Goal: Transaction & Acquisition: Purchase product/service

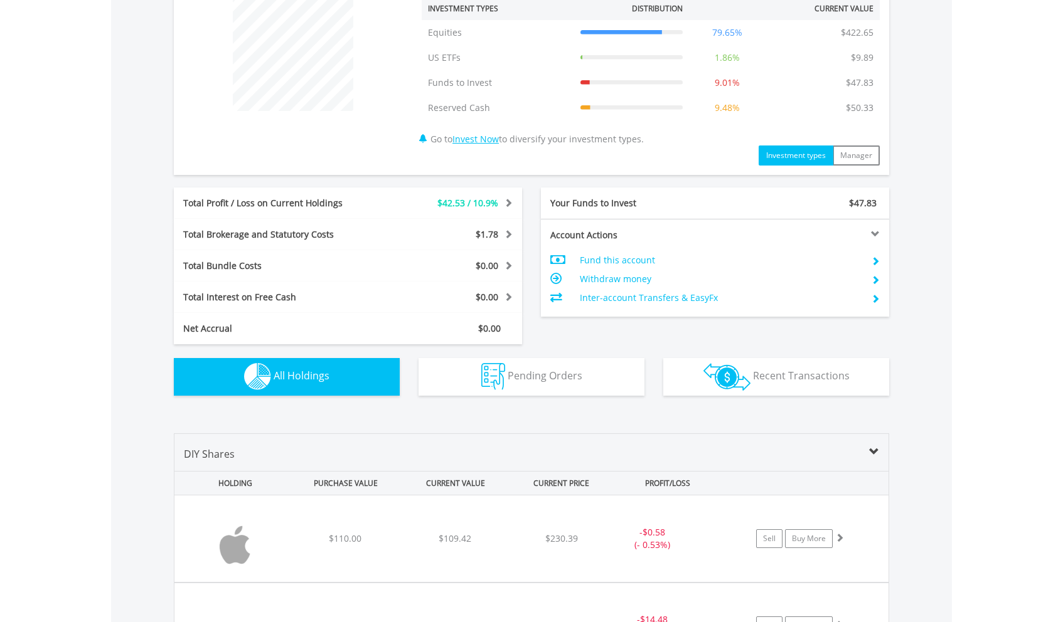
scroll to position [120, 238]
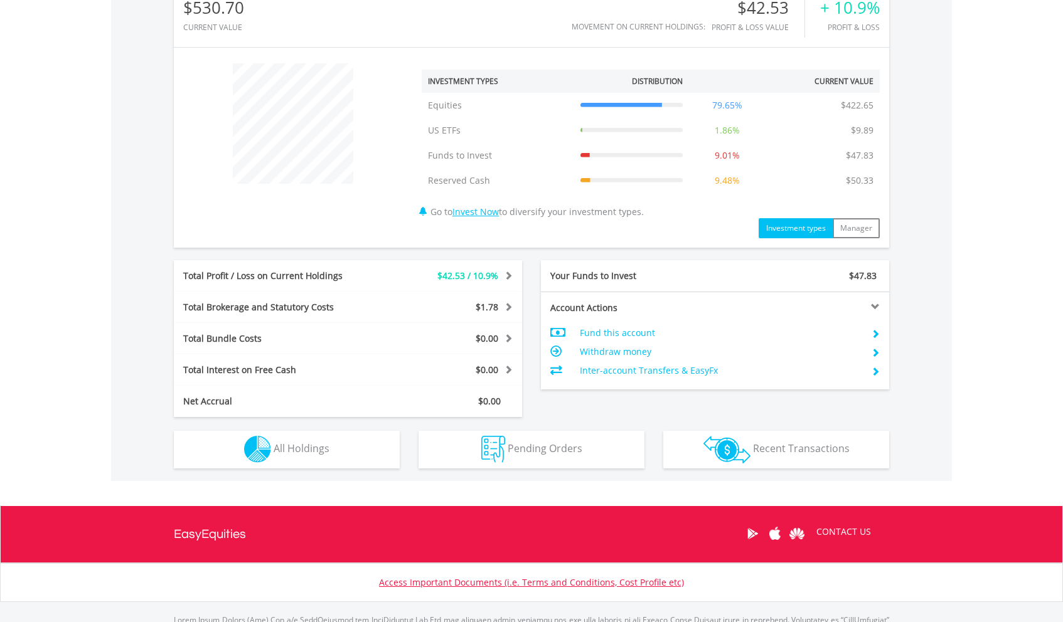
scroll to position [453, 0]
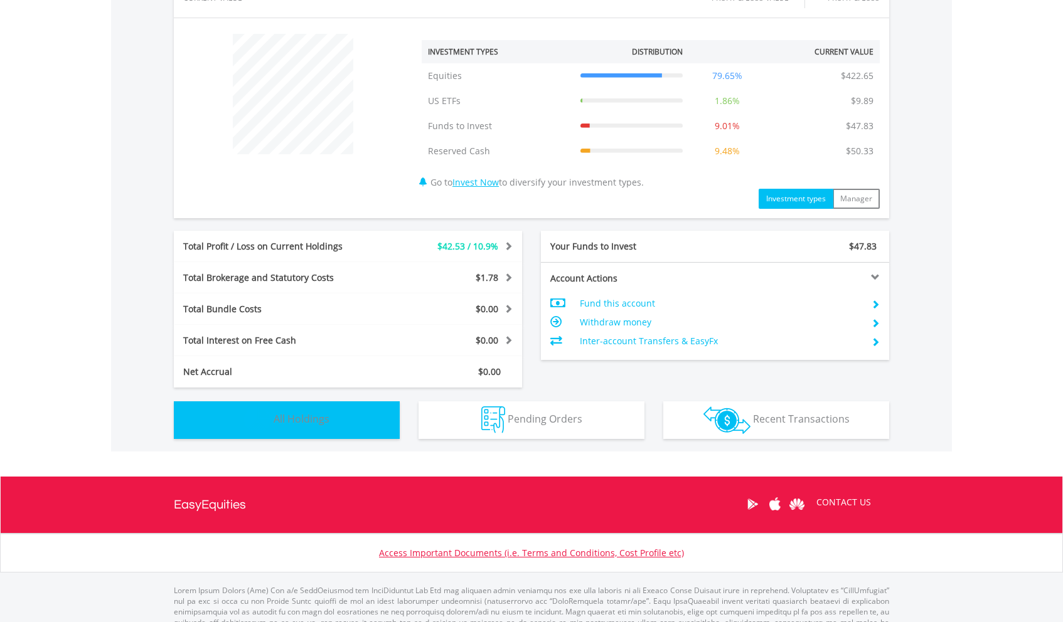
click at [314, 428] on button "Holdings All Holdings" at bounding box center [287, 420] width 226 height 38
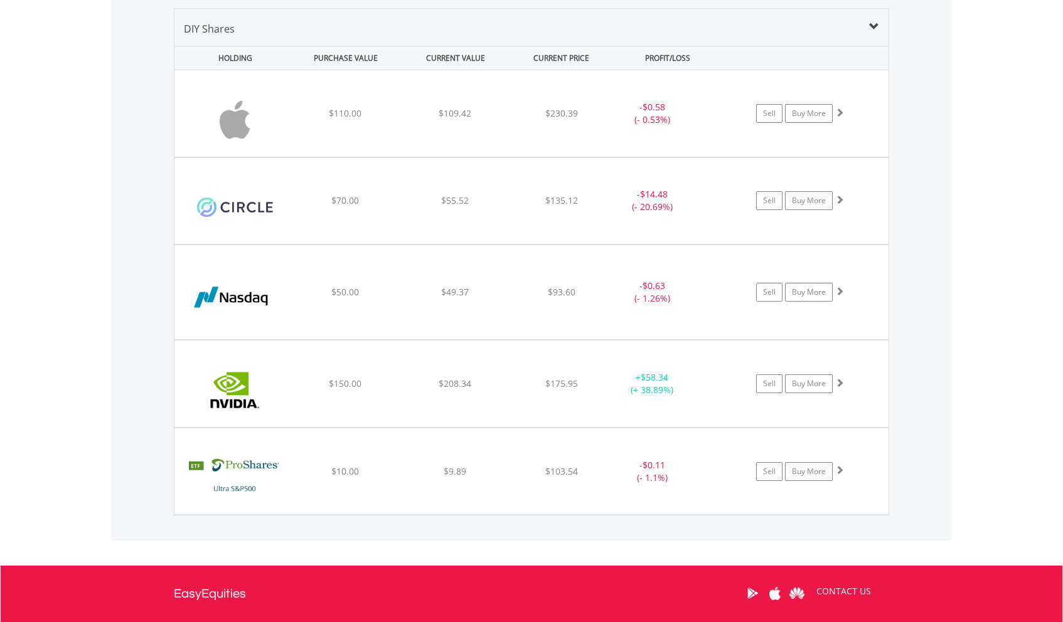
scroll to position [930, 0]
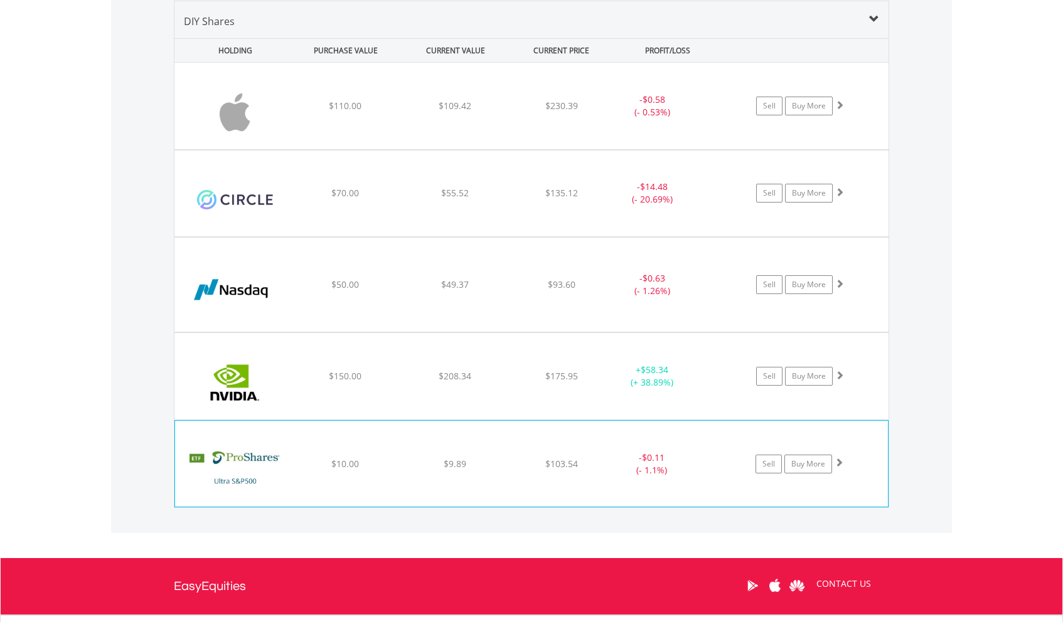
click at [586, 112] on div "$103.54" at bounding box center [561, 106] width 100 height 13
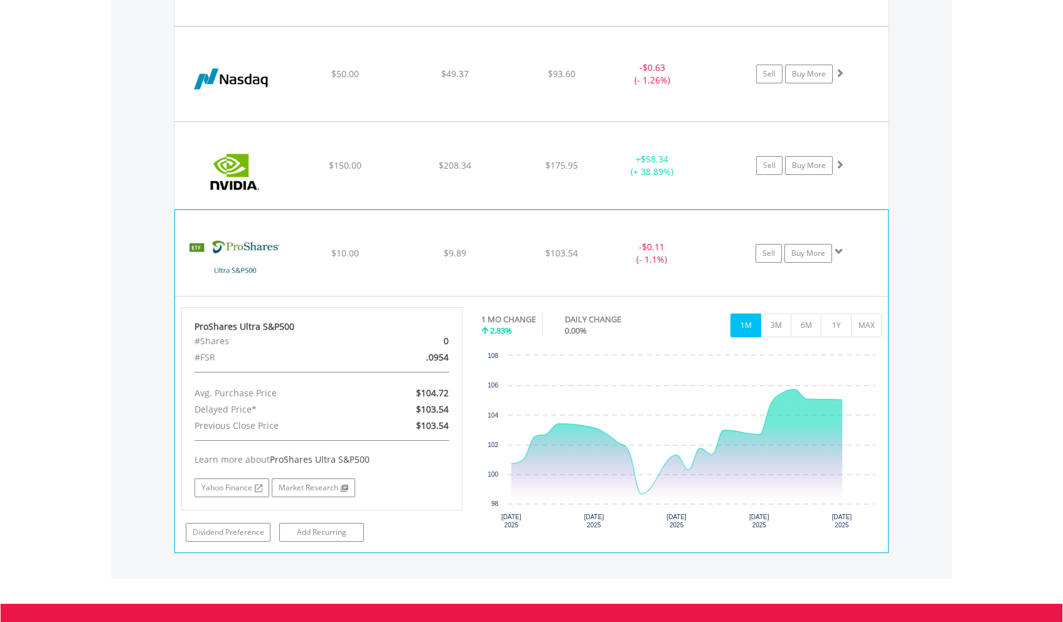
scroll to position [1162, 0]
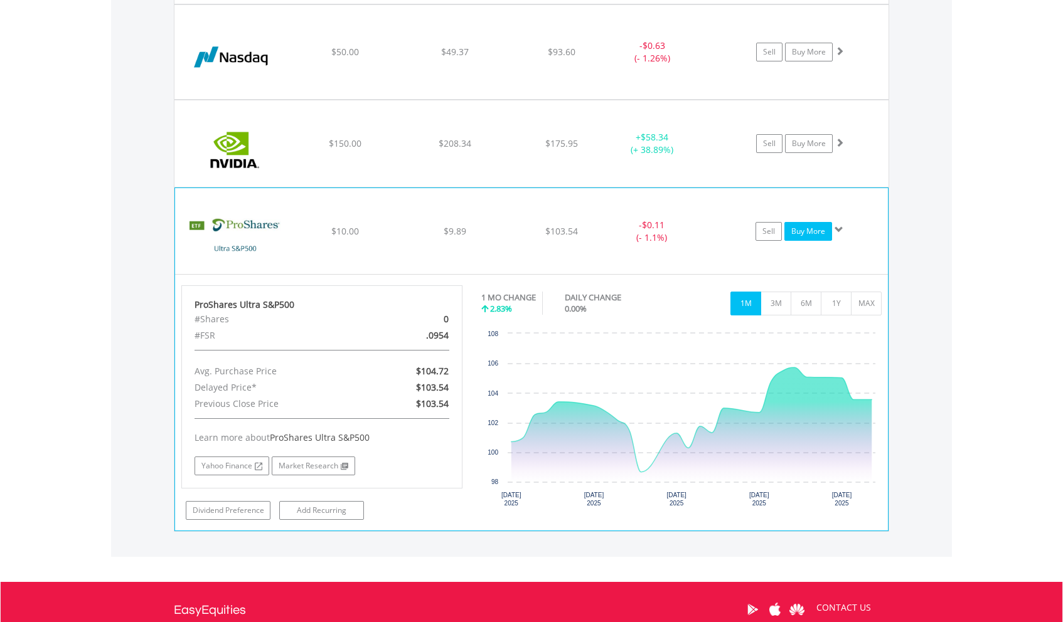
click at [814, 235] on link "Buy More" at bounding box center [808, 231] width 48 height 19
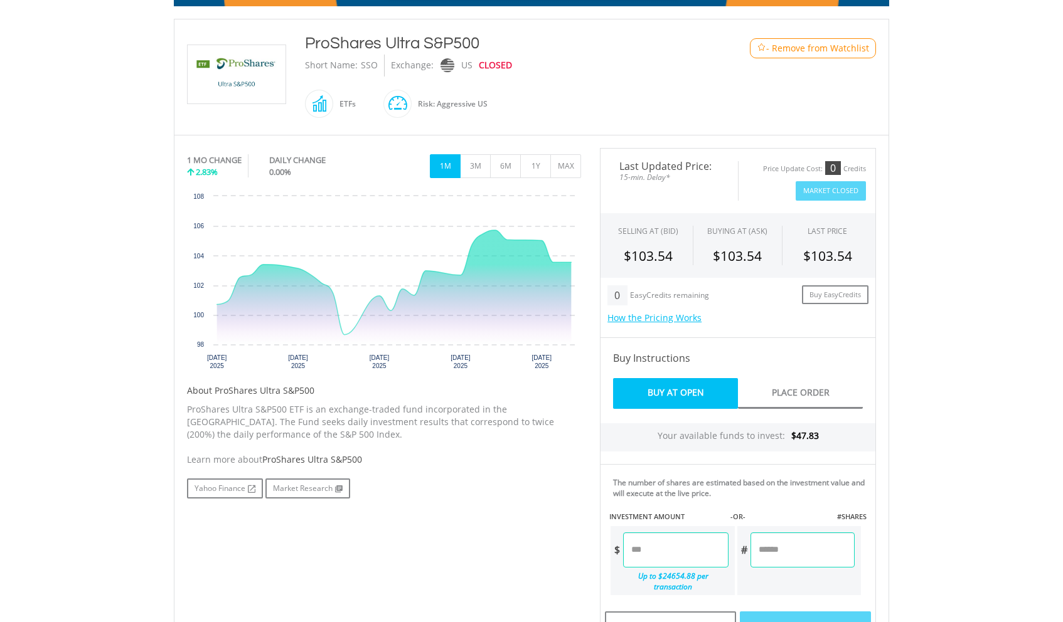
scroll to position [262, 0]
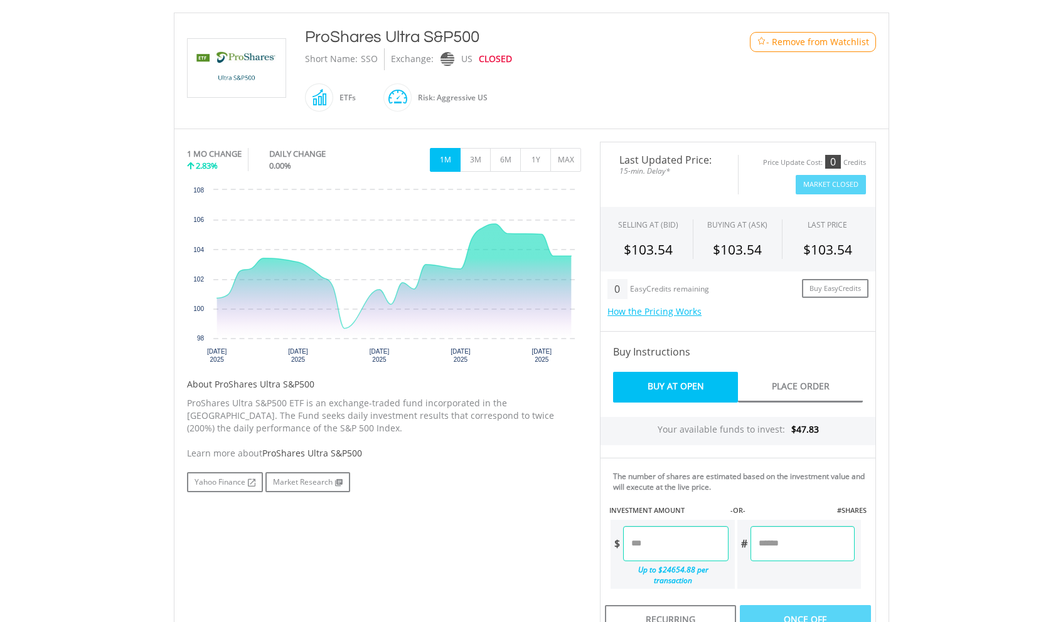
click at [659, 539] on input "number" at bounding box center [675, 543] width 105 height 35
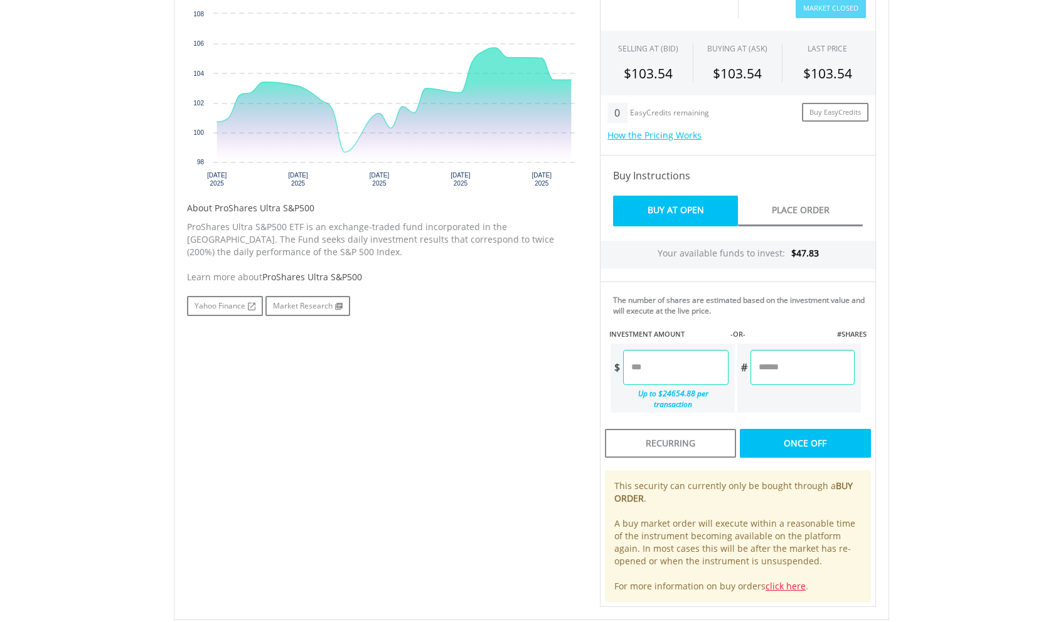
scroll to position [444, 0]
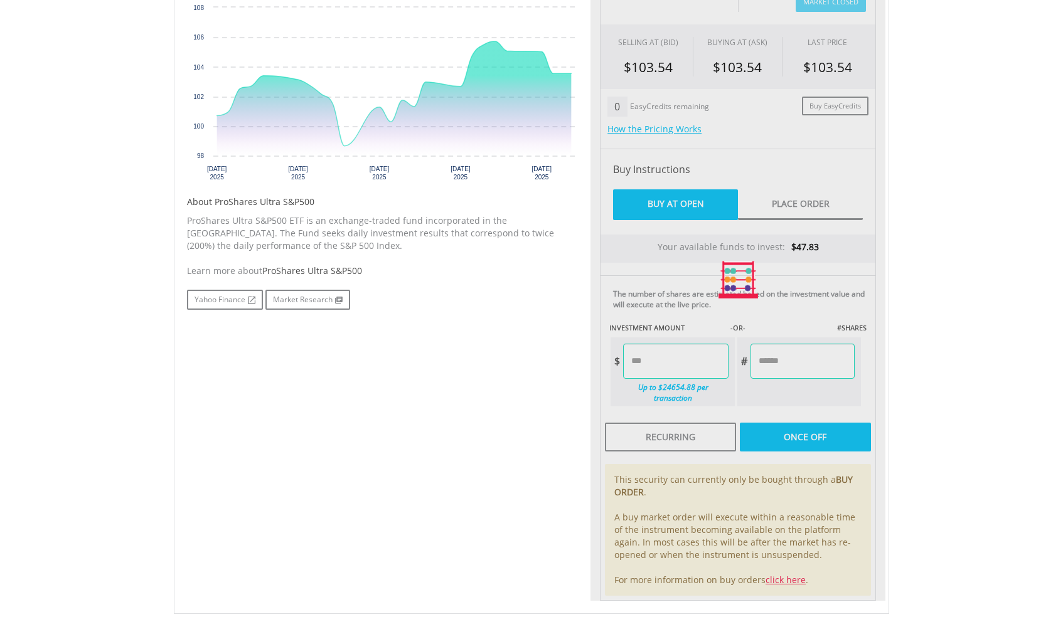
click at [764, 366] on div "Last Updated Price: 15-min. Delay* Price Update Cost: 0 Credits Market Closed S…" at bounding box center [737, 280] width 295 height 642
type input "*****"
type input "******"
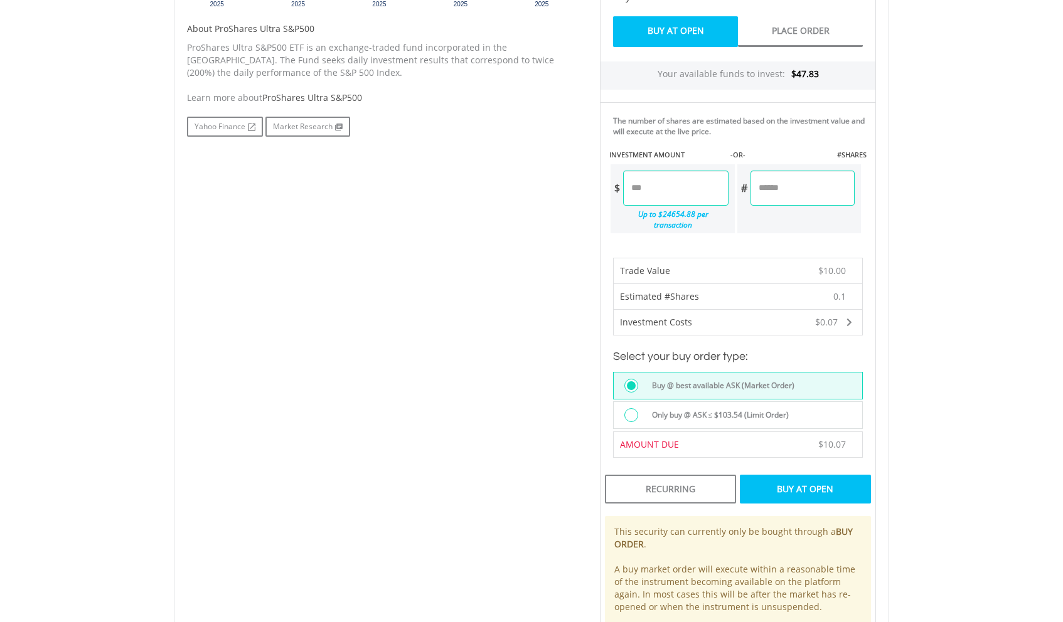
scroll to position [619, 0]
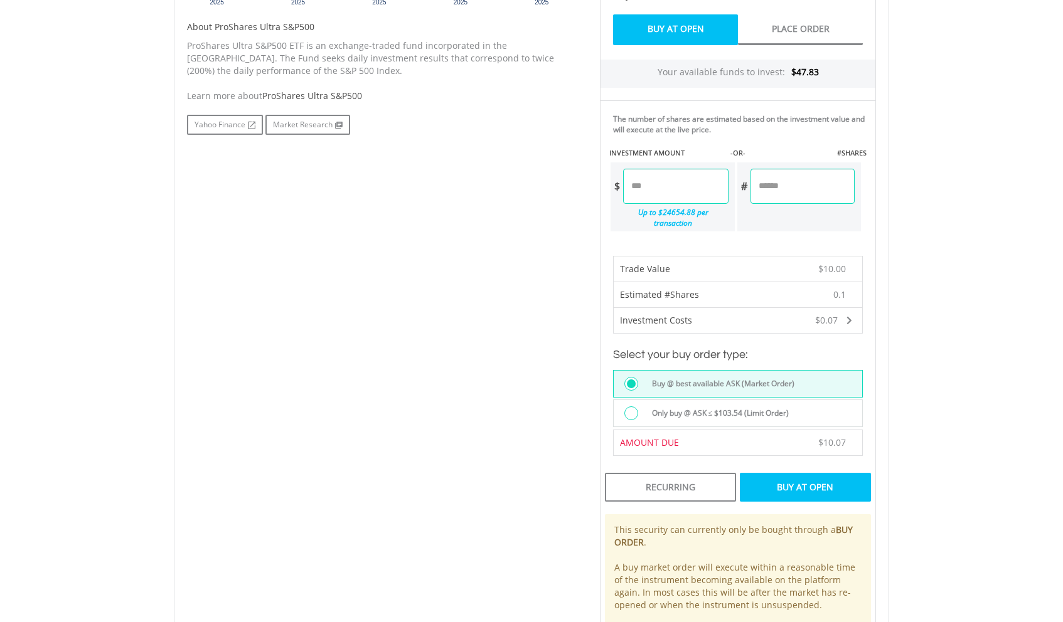
click at [635, 406] on div at bounding box center [631, 413] width 14 height 14
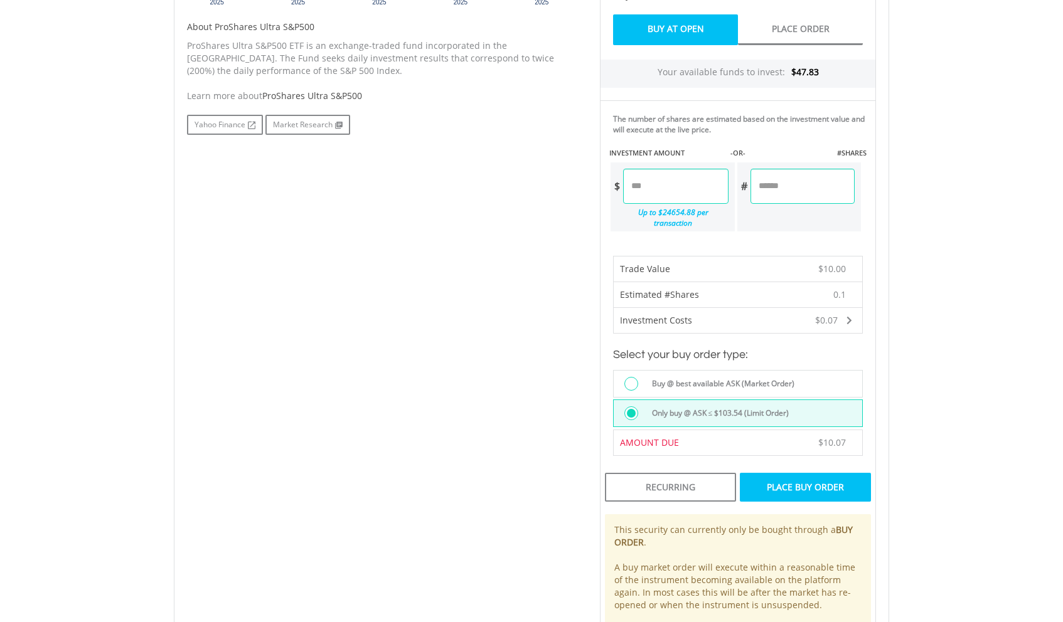
click at [811, 482] on div "Place Buy Order" at bounding box center [804, 487] width 131 height 29
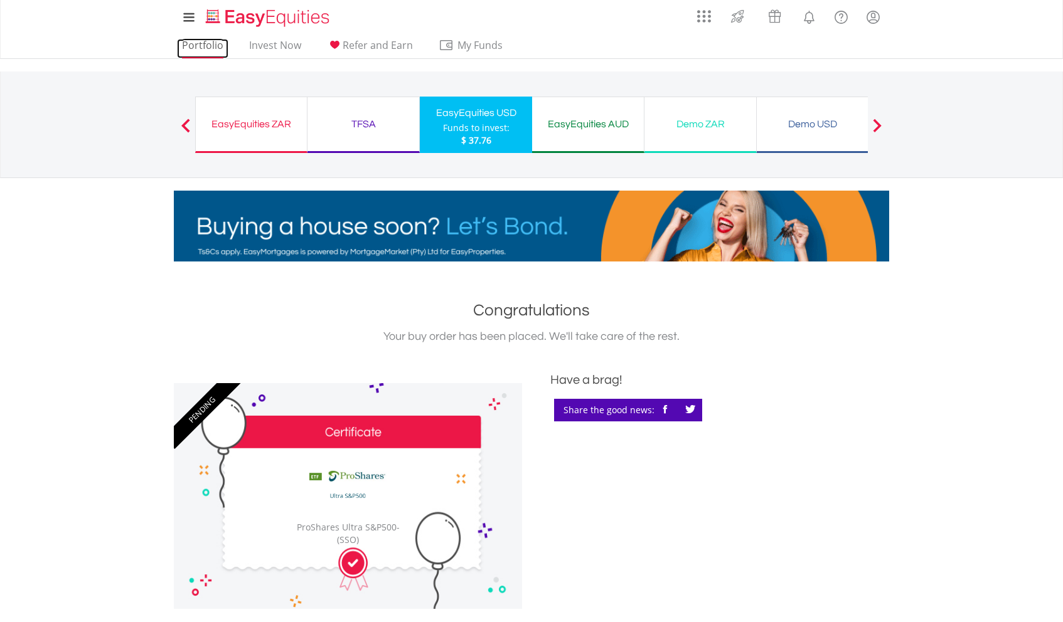
click at [209, 48] on link "Portfolio" at bounding box center [202, 48] width 51 height 19
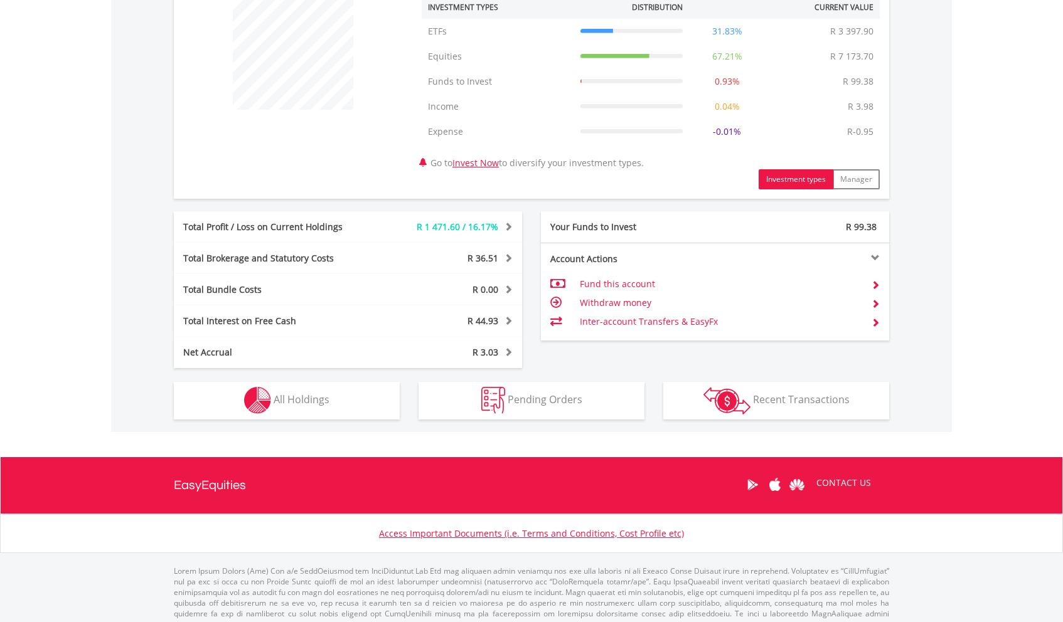
scroll to position [509, 0]
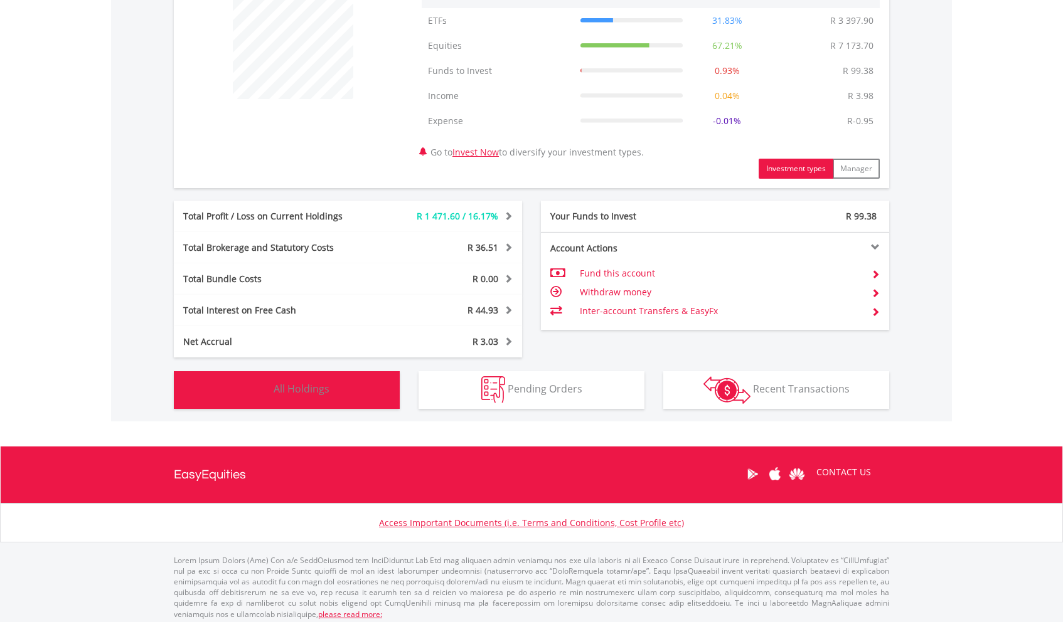
click at [346, 391] on button "Holdings All Holdings" at bounding box center [287, 390] width 226 height 38
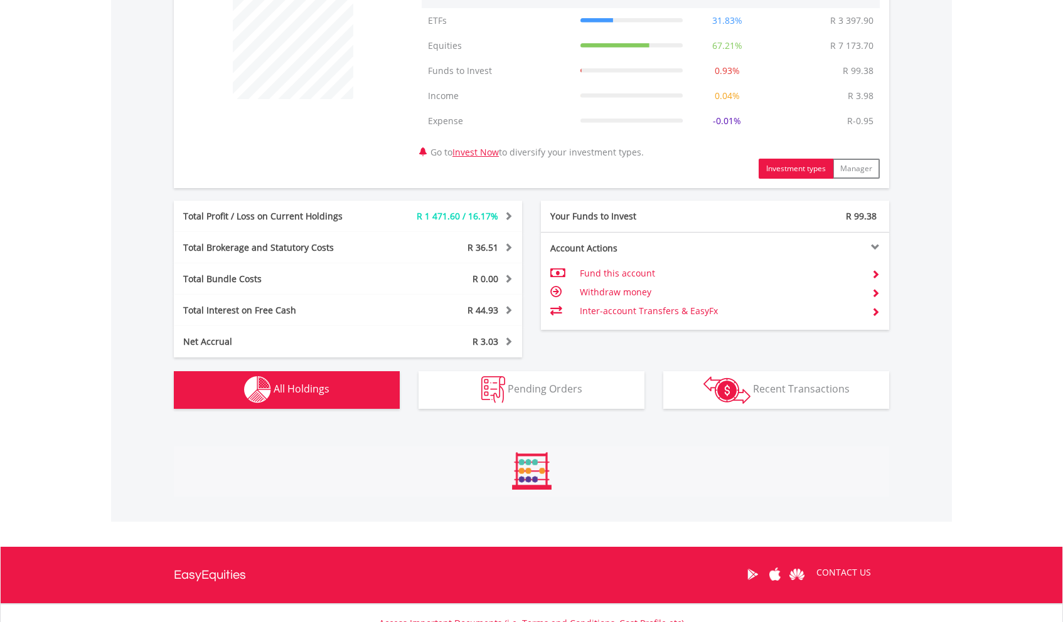
scroll to position [888, 0]
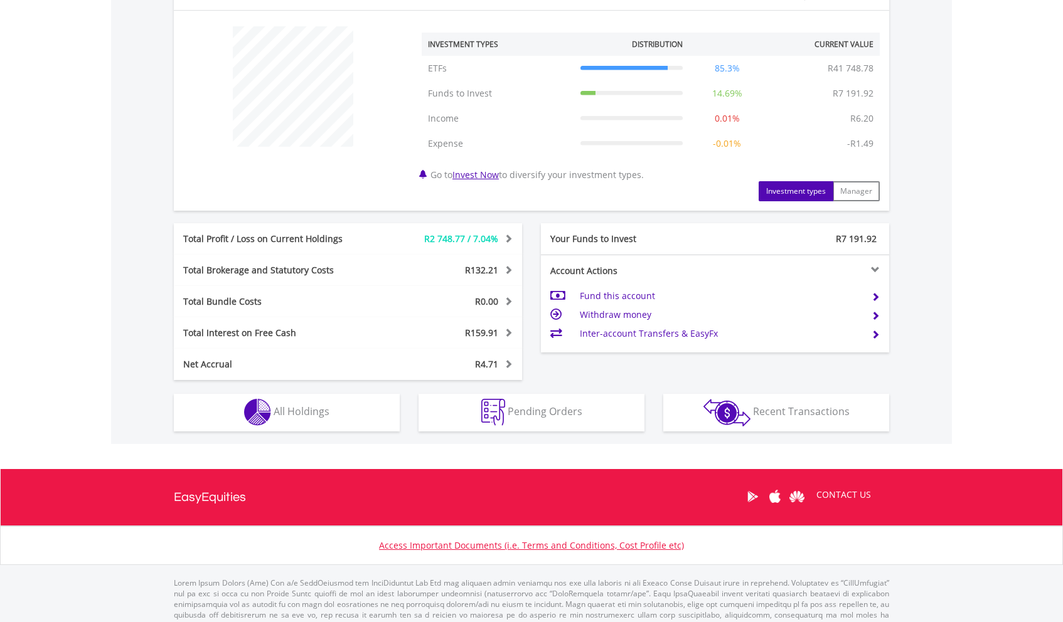
scroll to position [465, 0]
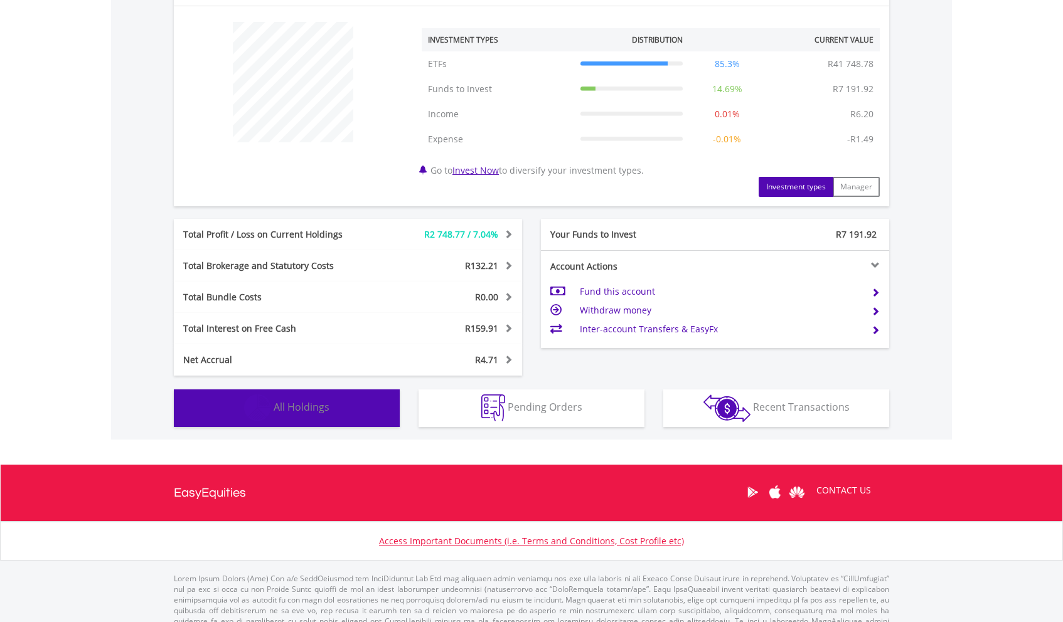
click at [344, 409] on button "Holdings All Holdings" at bounding box center [287, 409] width 226 height 38
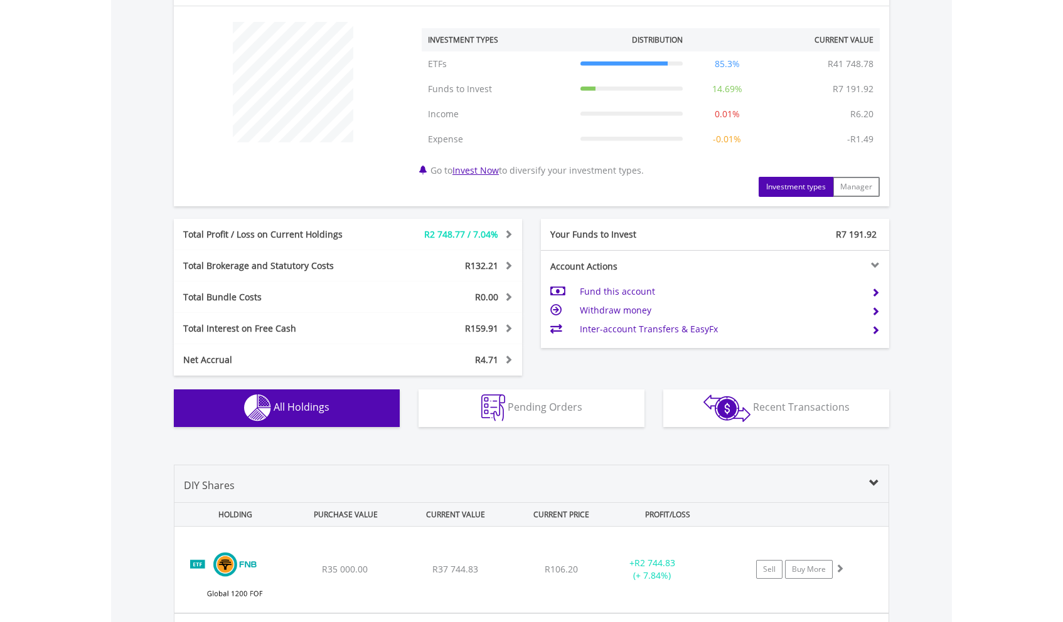
scroll to position [775, 0]
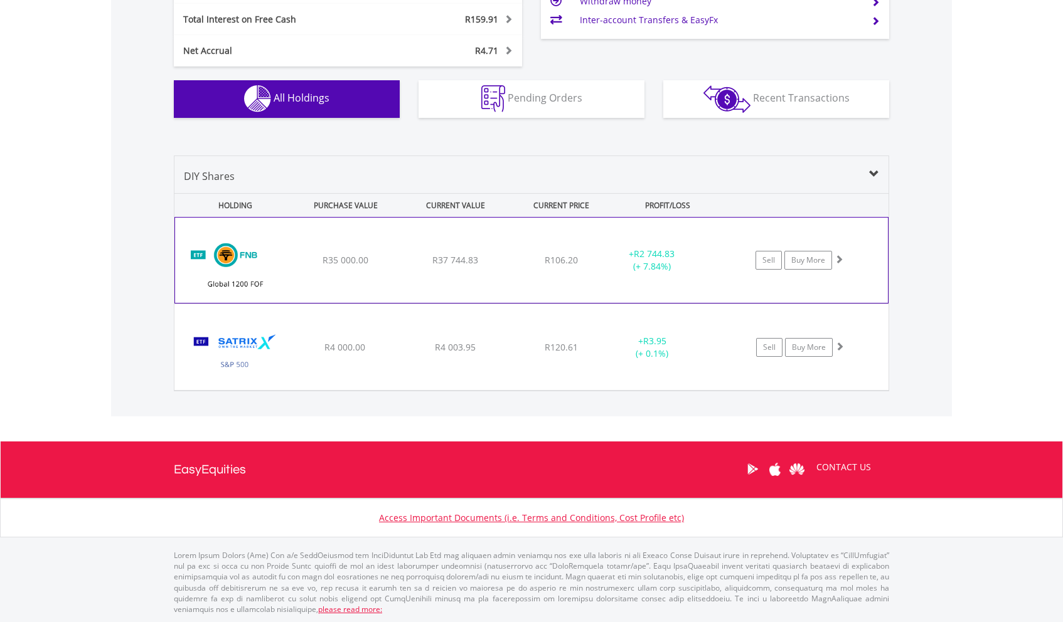
click at [565, 279] on div "﻿ FNB Global 1200 Equity Fund of Funds ETF R35 000.00 R37 744.83 R106.20 + R2 7…" at bounding box center [531, 260] width 713 height 85
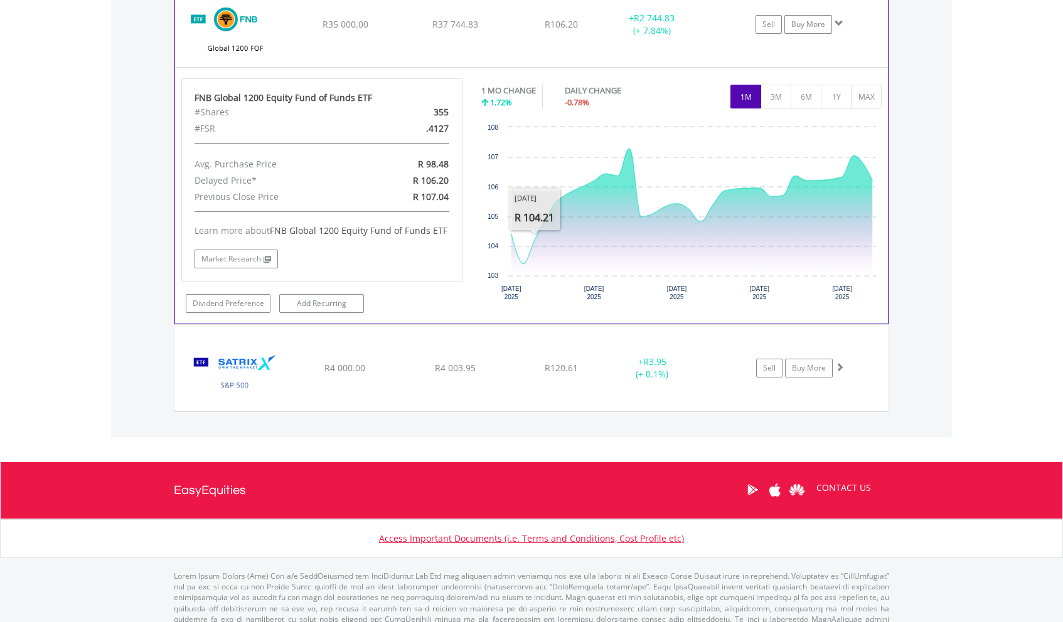
scroll to position [1016, 0]
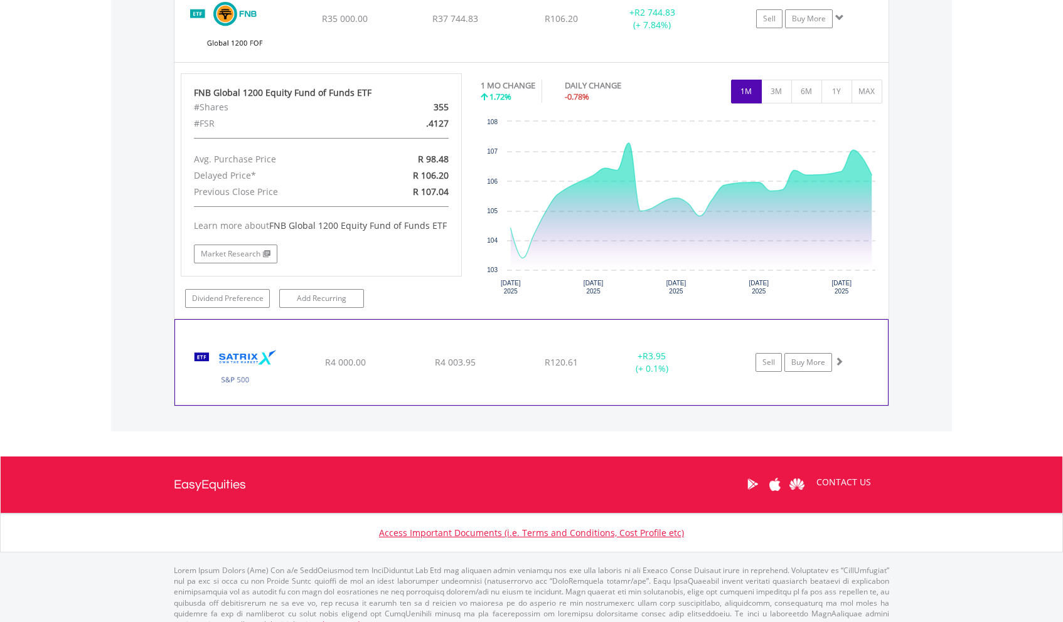
click at [643, 31] on div "+ R3.95 (+ 0.1%)" at bounding box center [652, 18] width 95 height 25
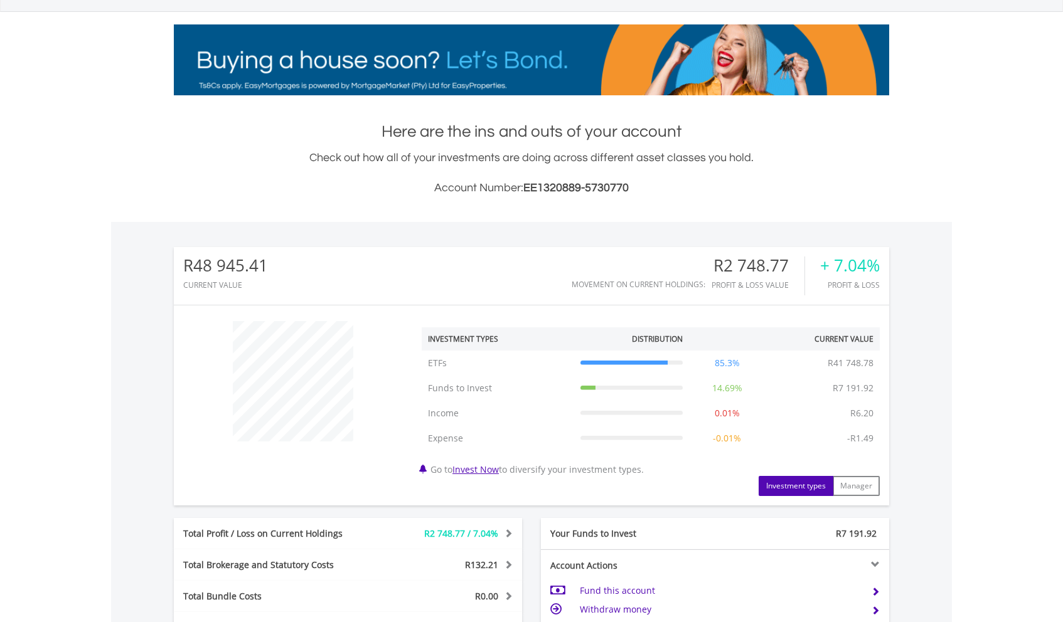
scroll to position [0, 0]
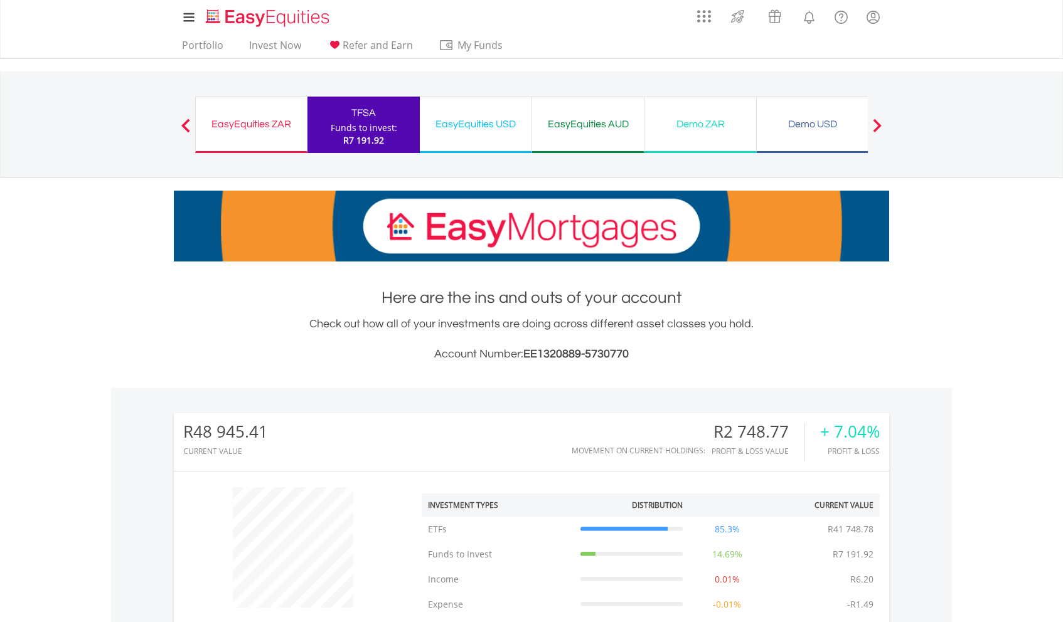
click at [255, 124] on div "EasyEquities ZAR" at bounding box center [251, 124] width 96 height 18
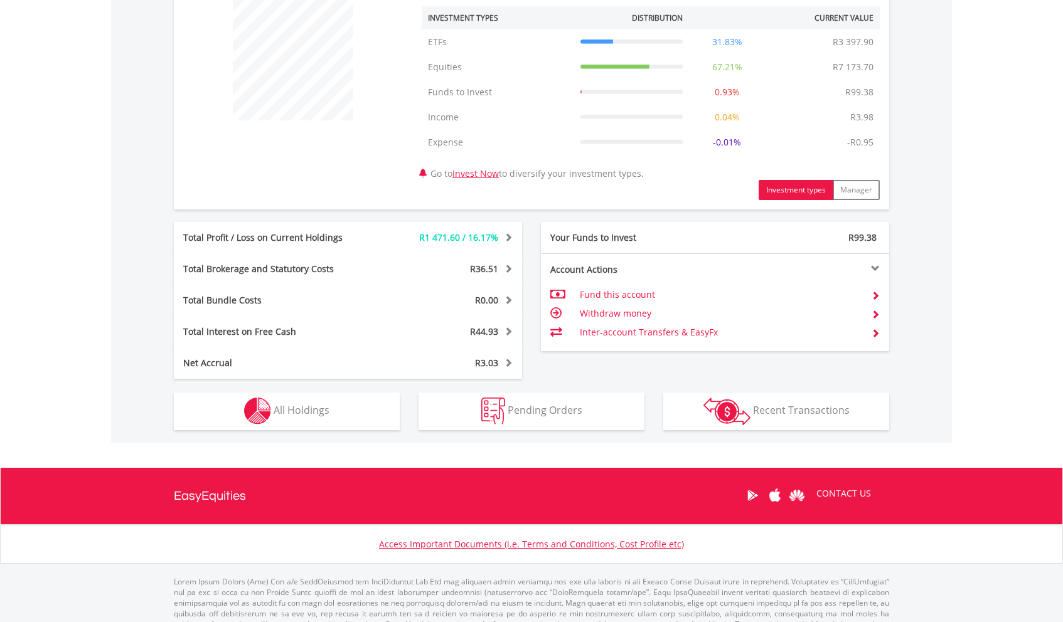
scroll to position [486, 0]
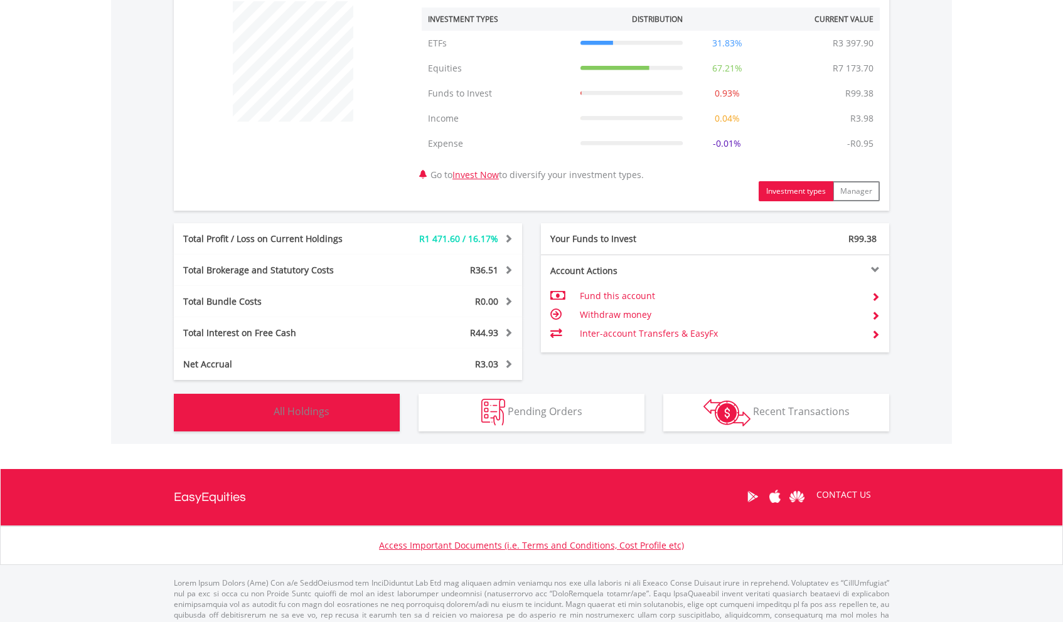
click at [300, 420] on button "Holdings All Holdings" at bounding box center [287, 413] width 226 height 38
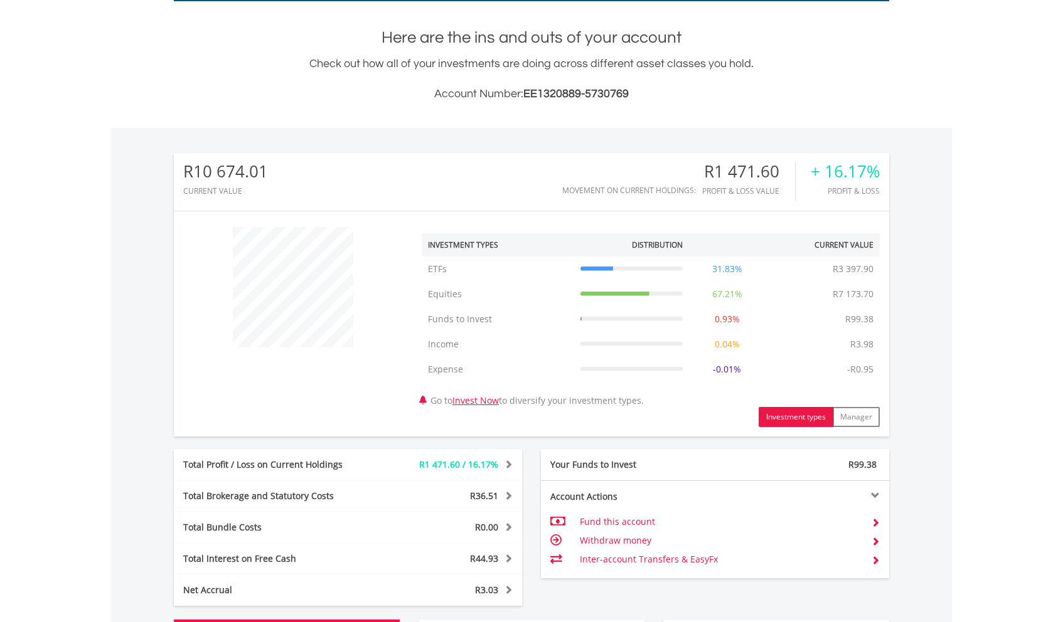
scroll to position [0, 0]
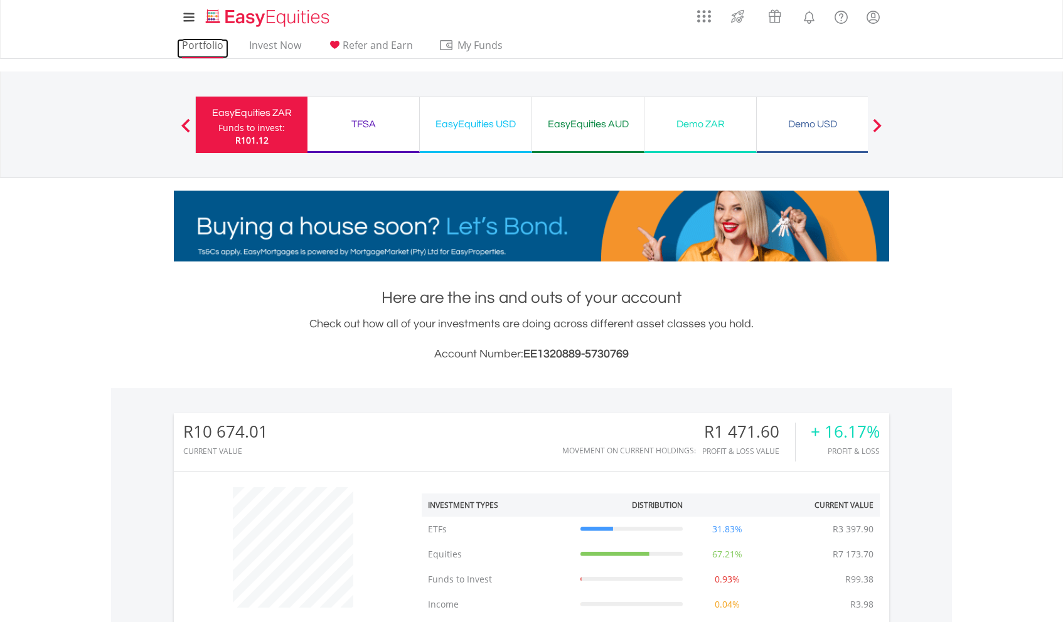
click at [190, 44] on link "Portfolio" at bounding box center [202, 48] width 51 height 19
